Goal: Information Seeking & Learning: Learn about a topic

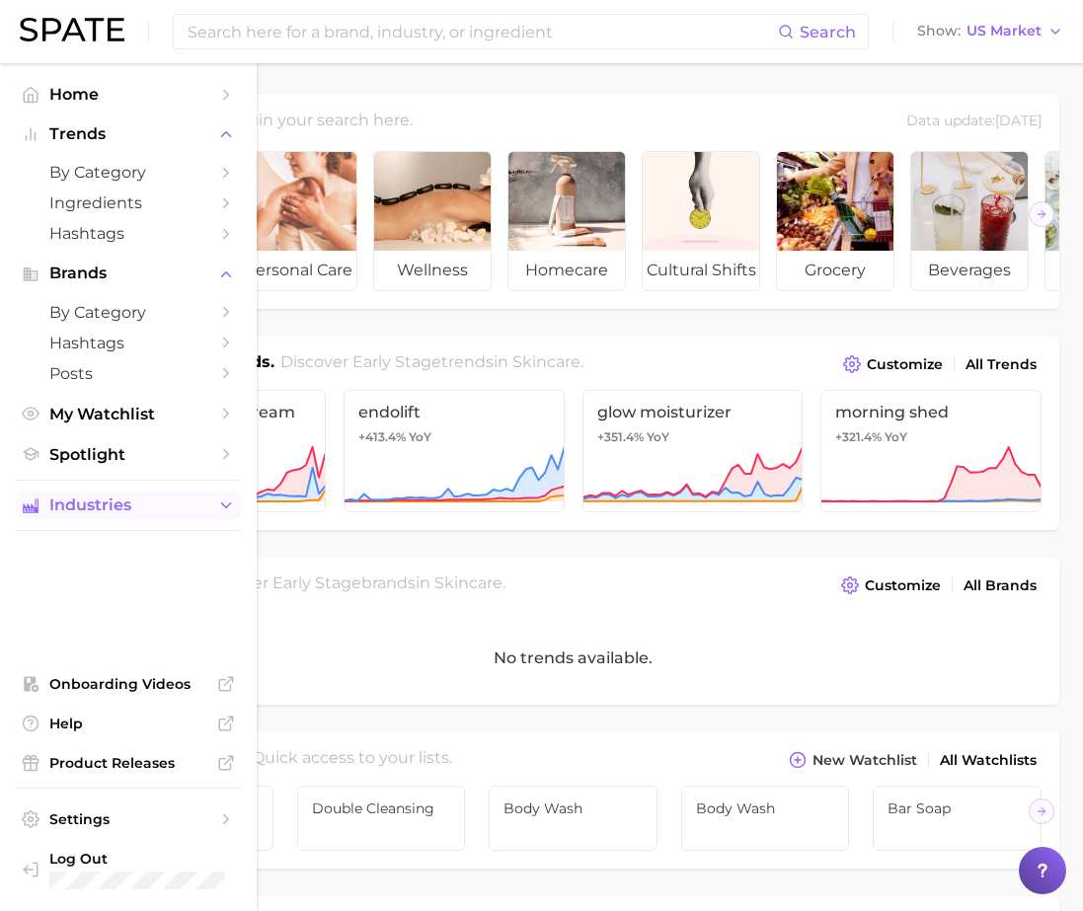
click at [141, 507] on span "Industries" at bounding box center [128, 506] width 158 height 18
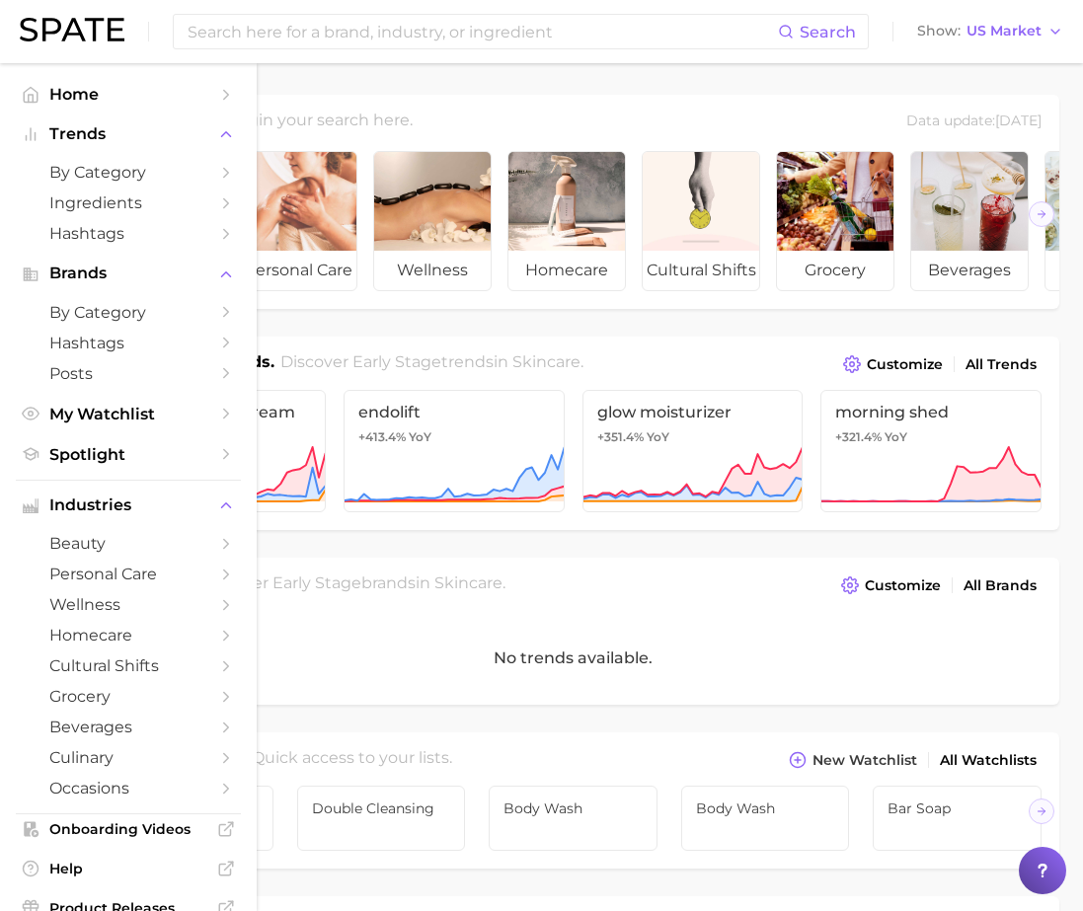
click at [135, 585] on link "personal care" at bounding box center [128, 574] width 225 height 31
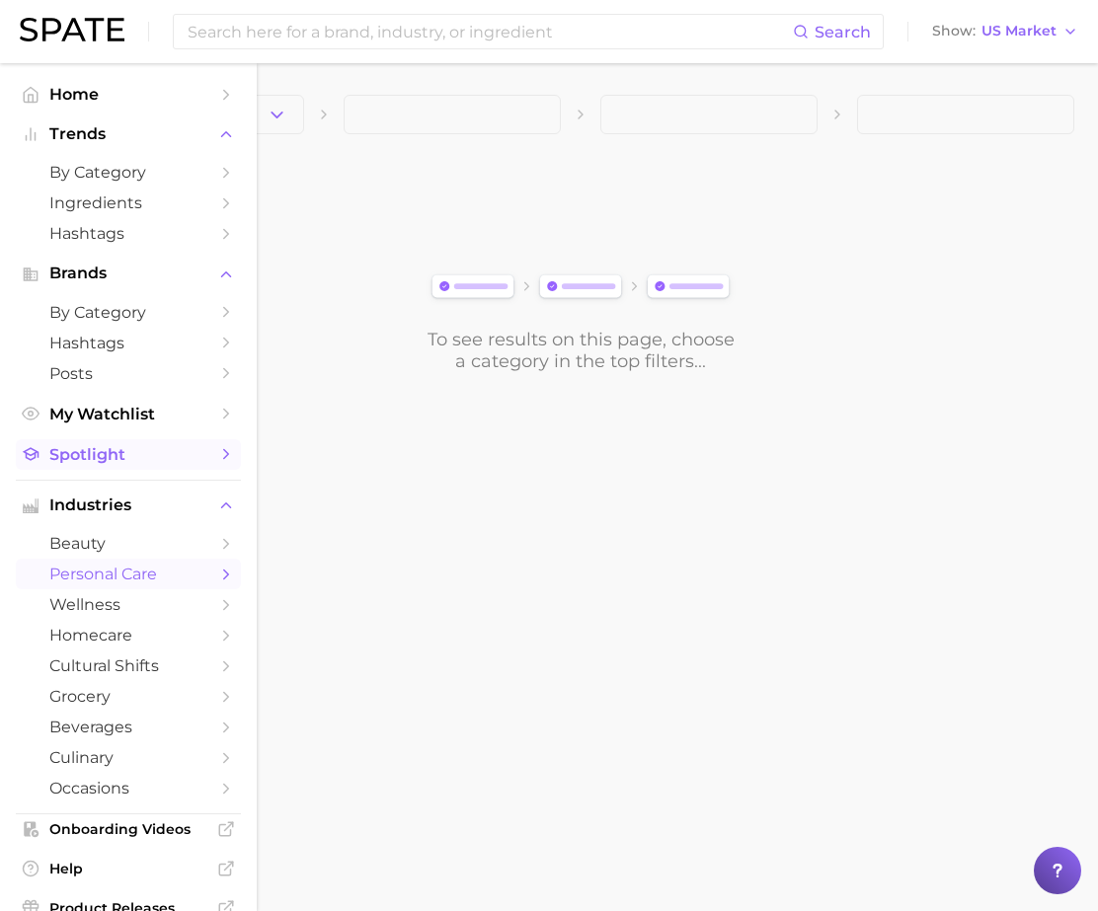
click at [116, 458] on span "Spotlight" at bounding box center [128, 454] width 158 height 19
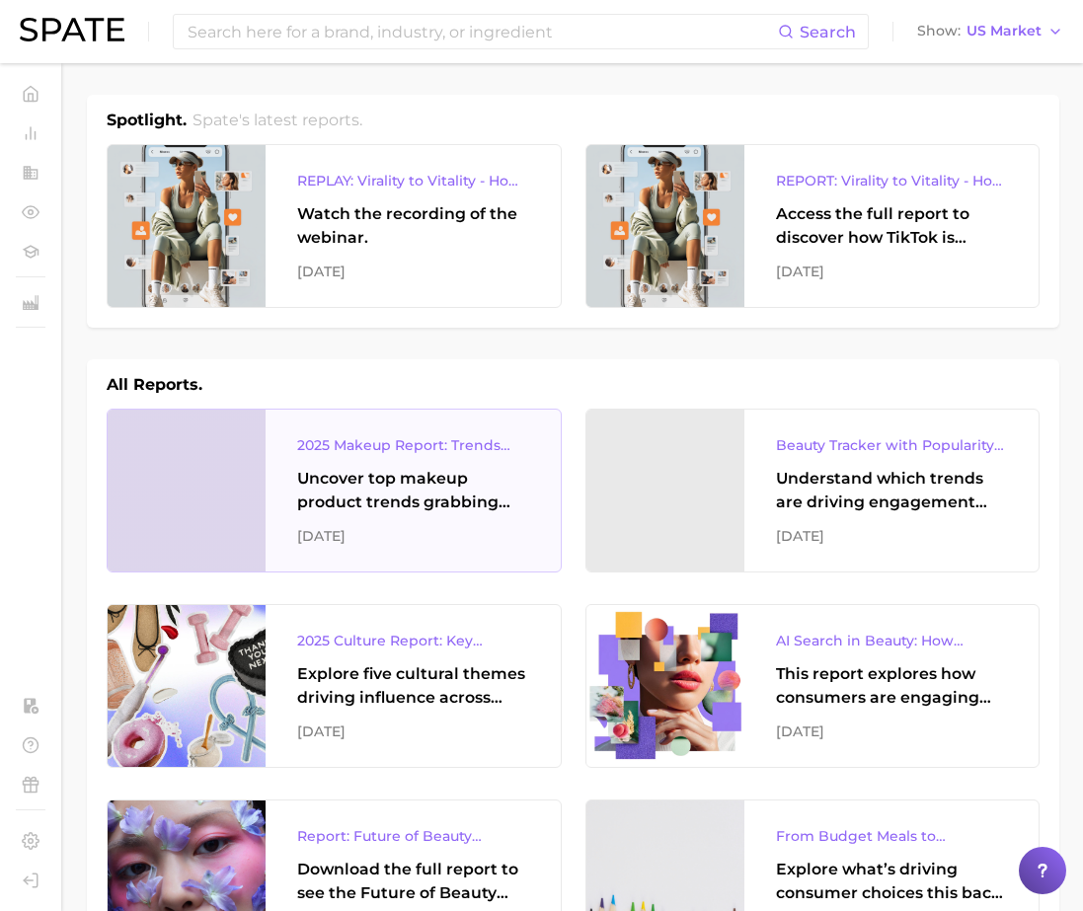
click at [449, 513] on div "2025 Makeup Report: Trends and Brands to Watch Uncover top makeup product trend…" at bounding box center [413, 491] width 295 height 162
